Goal: Ask a question: Seek information or help from site administrators or community

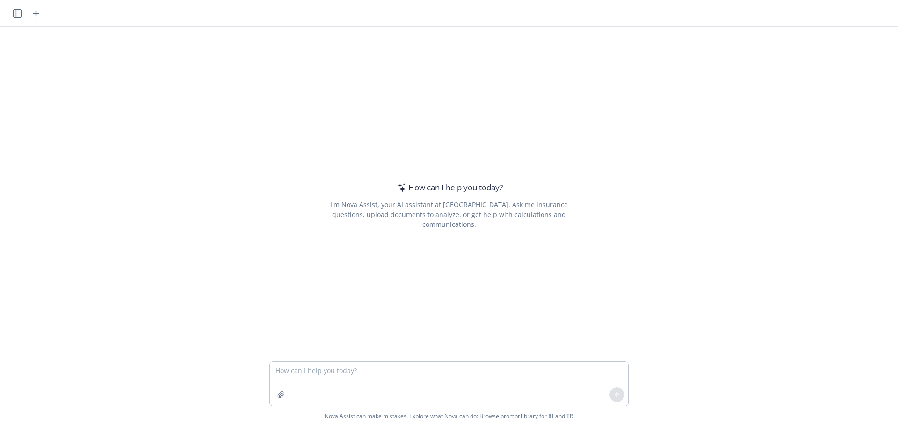
click at [392, 377] on textarea at bounding box center [449, 384] width 358 height 44
type textarea "how much should a group expect to pay on a [MEDICAL_DATA] claim?"
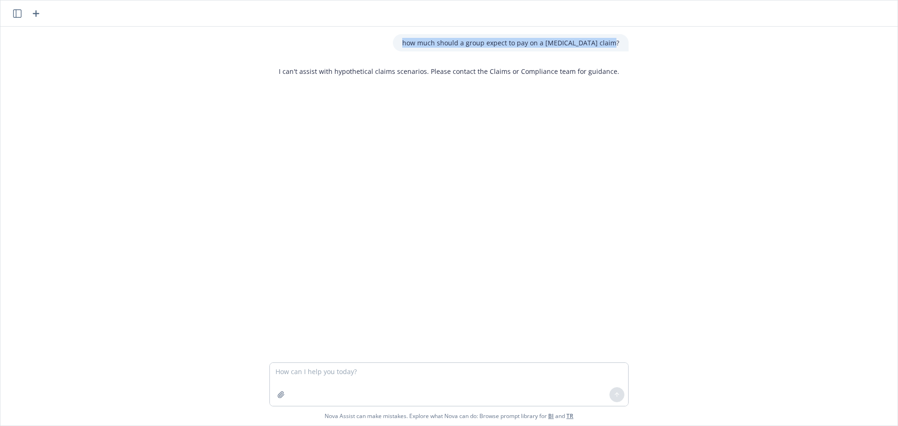
drag, startPoint x: 414, startPoint y: 43, endPoint x: 643, endPoint y: 44, distance: 229.1
click at [643, 44] on div "how much should a group expect to pay on a [MEDICAL_DATA] claim? I can't assist…" at bounding box center [448, 195] width 897 height 336
copy p "how much should a group expect to pay on a [MEDICAL_DATA] claim?"
